Goal: Information Seeking & Learning: Learn about a topic

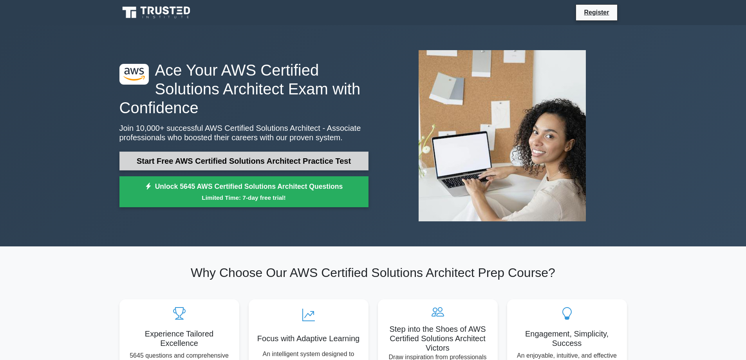
click at [312, 160] on link "Start Free AWS Certified Solutions Architect Practice Test" at bounding box center [243, 161] width 249 height 19
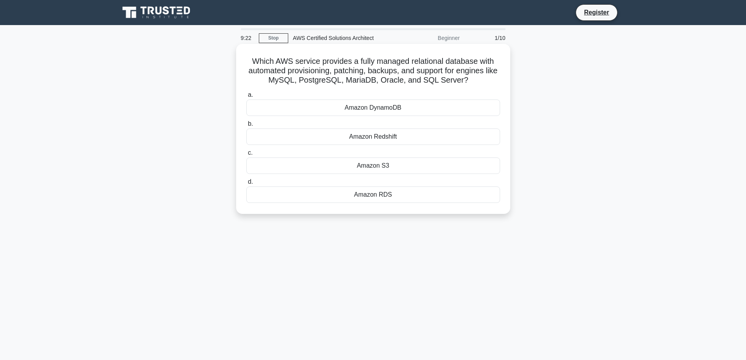
click at [389, 198] on div "Amazon RDS" at bounding box center [373, 194] width 254 height 16
click at [246, 185] on input "d. Amazon RDS" at bounding box center [246, 181] width 0 height 5
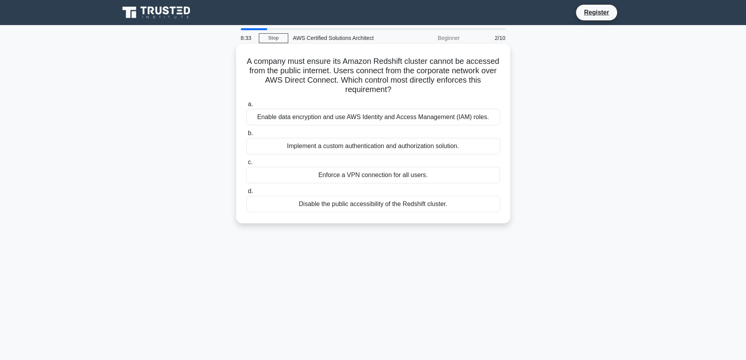
click at [365, 119] on div "Enable data encryption and use AWS Identity and Access Management (IAM) roles." at bounding box center [373, 117] width 254 height 16
click at [246, 107] on input "a. Enable data encryption and use AWS Identity and Access Management (IAM) role…" at bounding box center [246, 104] width 0 height 5
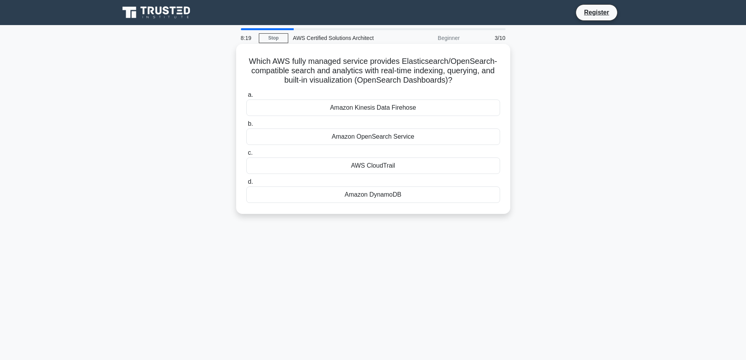
click at [356, 168] on div "AWS CloudTrail" at bounding box center [373, 165] width 254 height 16
click at [246, 156] on input "c. AWS CloudTrail" at bounding box center [246, 152] width 0 height 5
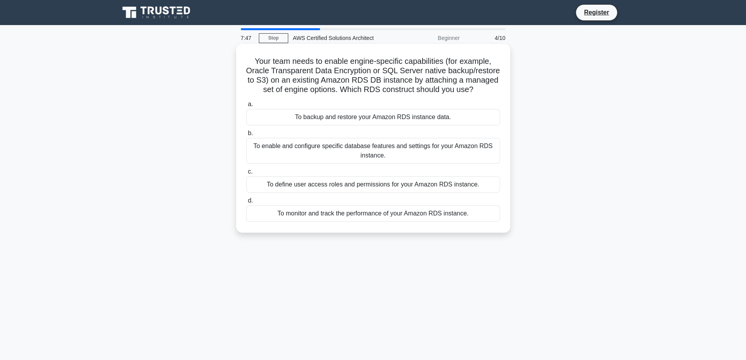
click at [434, 125] on div "To backup and restore your Amazon RDS instance data." at bounding box center [373, 117] width 254 height 16
click at [246, 107] on input "a. To backup and restore your Amazon RDS instance data." at bounding box center [246, 104] width 0 height 5
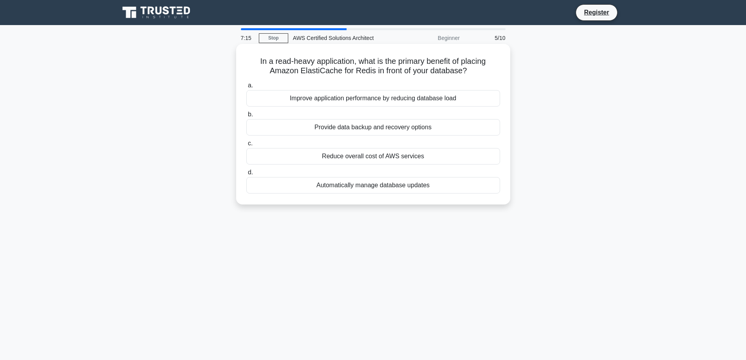
click at [437, 99] on div "Improve application performance by reducing database load" at bounding box center [373, 98] width 254 height 16
click at [246, 88] on input "a. Improve application performance by reducing database load" at bounding box center [246, 85] width 0 height 5
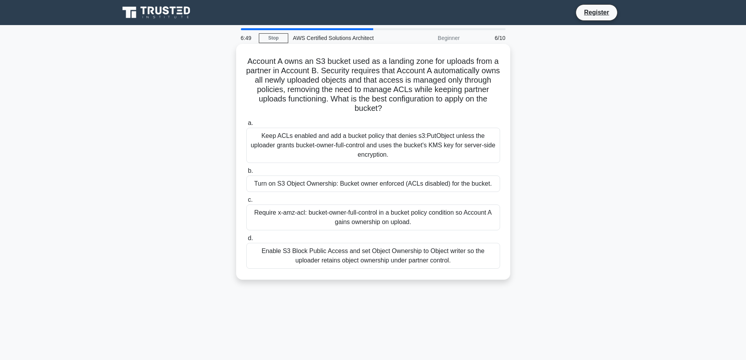
click at [375, 186] on div "Turn on S3 Object Ownership: Bucket owner enforced (ACLs disabled) for the buck…" at bounding box center [373, 184] width 254 height 16
click at [246, 174] on input "b. Turn on S3 Object Ownership: Bucket owner enforced (ACLs disabled) for the b…" at bounding box center [246, 170] width 0 height 5
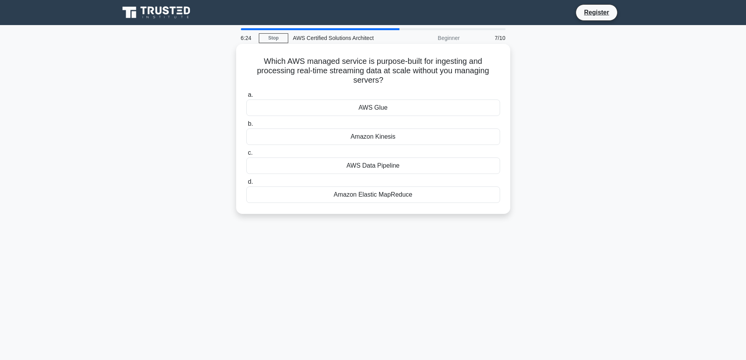
click at [388, 108] on div "AWS Glue" at bounding box center [373, 108] width 254 height 16
click at [246, 98] on input "a. AWS Glue" at bounding box center [246, 94] width 0 height 5
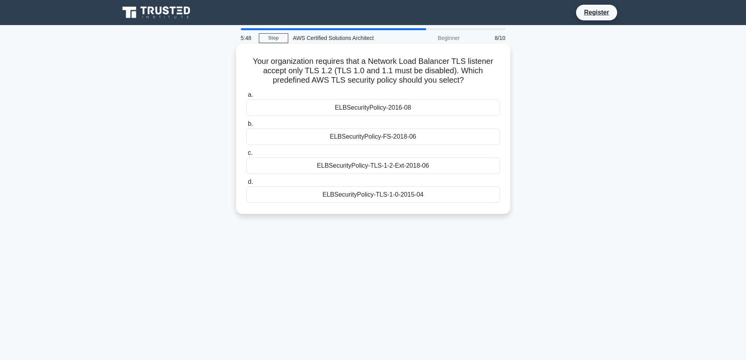
click at [378, 142] on div "ELBSecurityPolicy-FS-2018-06" at bounding box center [373, 136] width 254 height 16
click at [246, 127] on input "b. ELBSecurityPolicy-FS-2018-06" at bounding box center [246, 123] width 0 height 5
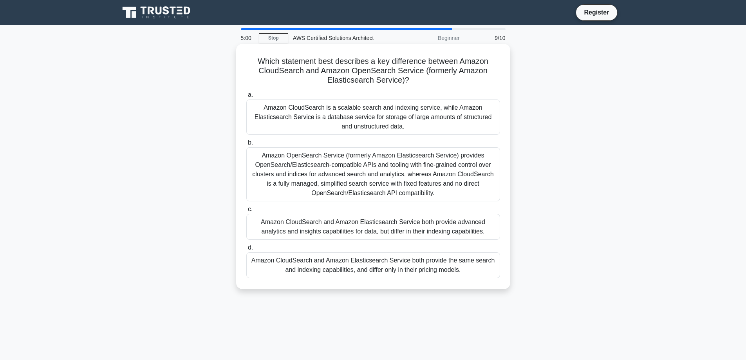
click at [352, 113] on div "Amazon CloudSearch is a scalable search and indexing service, while Amazon Elas…" at bounding box center [373, 117] width 254 height 35
click at [246, 98] on input "a. Amazon CloudSearch is a scalable search and indexing service, while Amazon E…" at bounding box center [246, 94] width 0 height 5
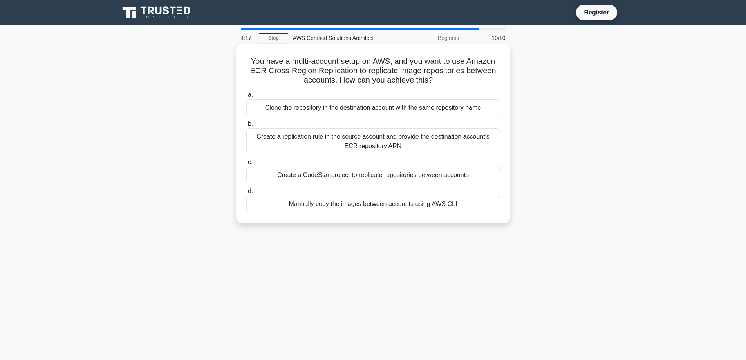
click at [394, 142] on div "Create a replication rule in the source account and provide the destination acc…" at bounding box center [373, 141] width 254 height 26
click at [246, 127] on input "b. Create a replication rule in the source account and provide the destination …" at bounding box center [246, 123] width 0 height 5
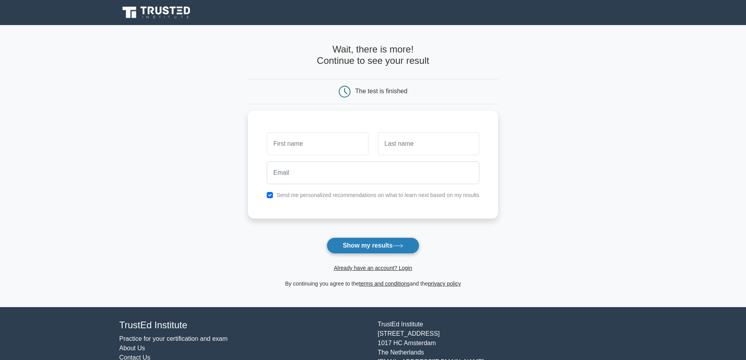
click at [358, 246] on button "Show my results" at bounding box center [373, 245] width 92 height 16
type input "raj"
click at [366, 246] on button "Show my results" at bounding box center [373, 245] width 92 height 16
type input "m"
click at [371, 243] on button "Show my results" at bounding box center [373, 245] width 92 height 16
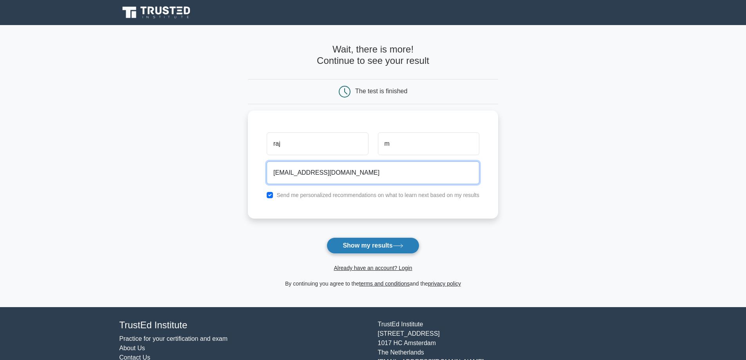
type input "rselva757@gmail.com"
click at [360, 249] on button "Show my results" at bounding box center [373, 245] width 92 height 16
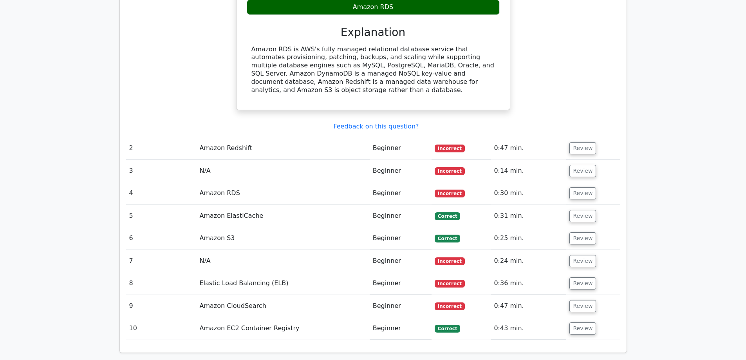
scroll to position [862, 0]
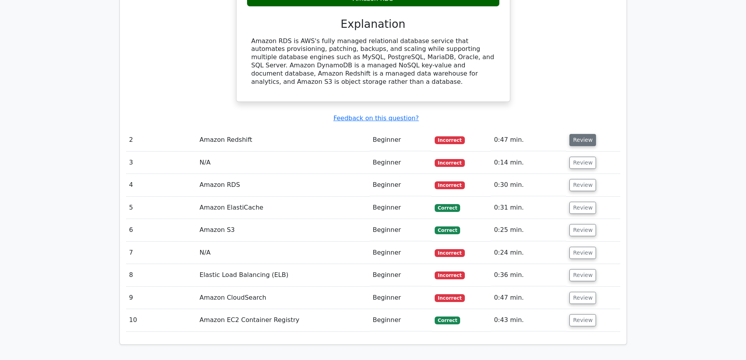
click at [578, 134] on button "Review" at bounding box center [583, 140] width 27 height 12
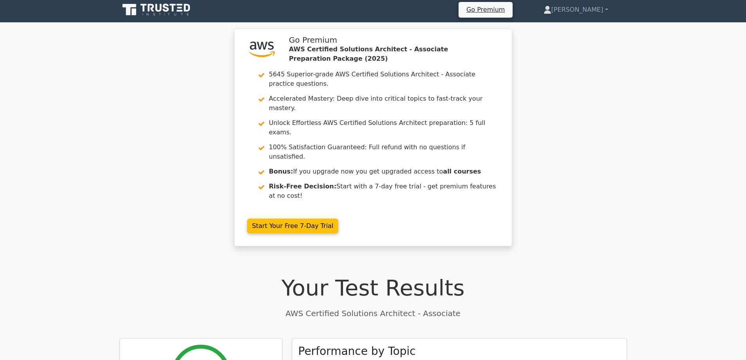
scroll to position [0, 0]
